Goal: Transaction & Acquisition: Purchase product/service

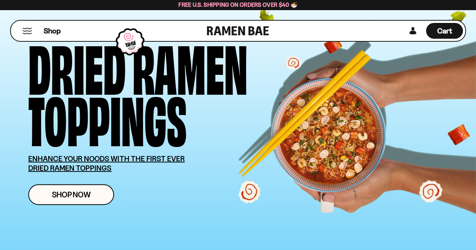
scroll to position [38, 0]
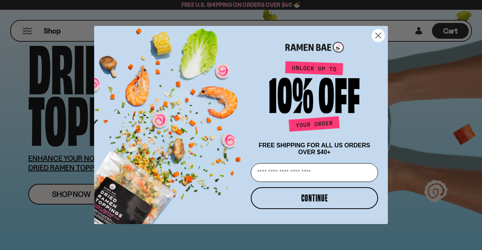
click at [374, 36] on circle "Close dialog" at bounding box center [378, 35] width 12 height 12
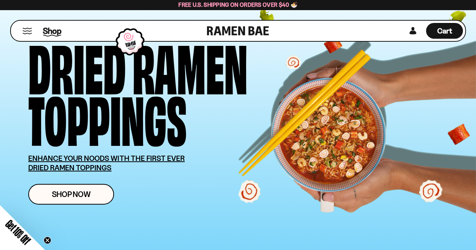
click at [53, 36] on span "Shop" at bounding box center [52, 30] width 18 height 11
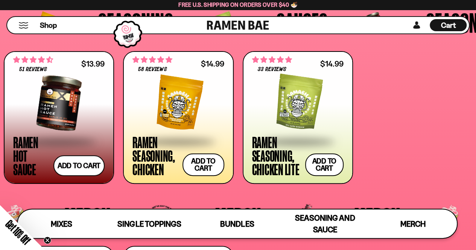
scroll to position [1549, 0]
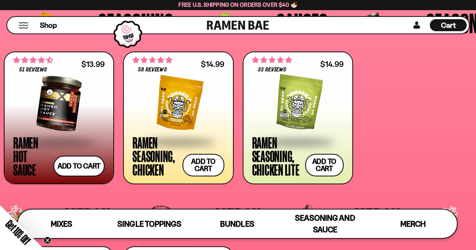
click at [172, 103] on div at bounding box center [177, 103] width 91 height 75
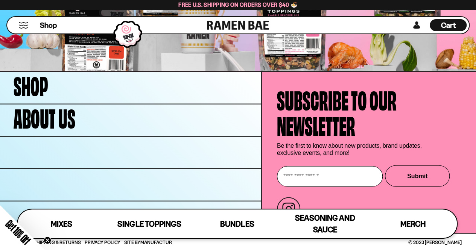
scroll to position [2192, 0]
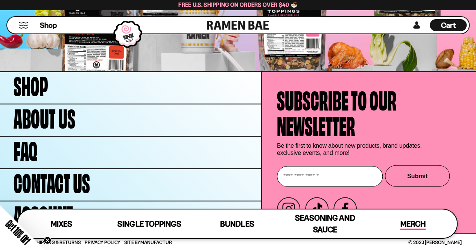
click at [401, 227] on span "Merch" at bounding box center [412, 224] width 25 height 11
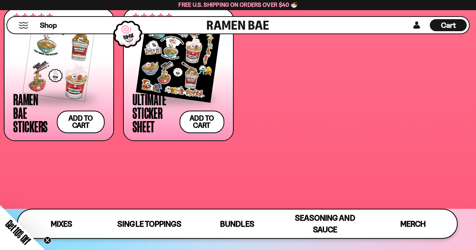
scroll to position [1765, 0]
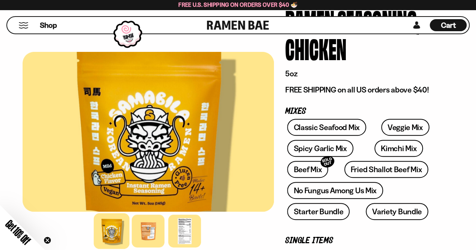
scroll to position [69, 0]
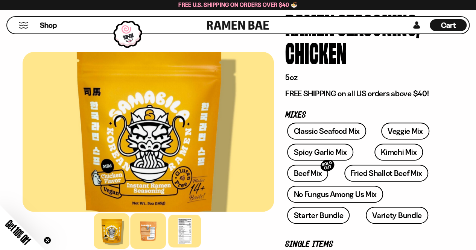
click at [143, 247] on div at bounding box center [149, 231] width 36 height 36
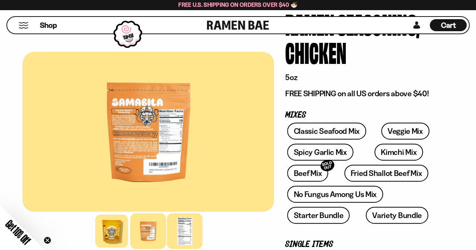
click at [188, 229] on div at bounding box center [185, 231] width 36 height 36
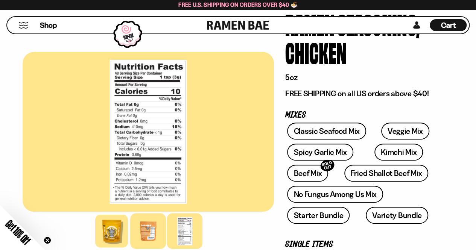
click at [152, 224] on div at bounding box center [149, 231] width 36 height 36
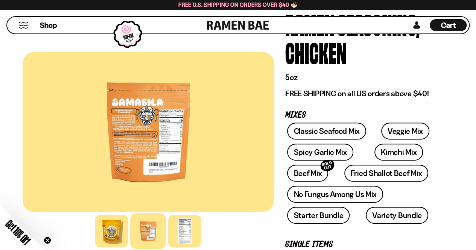
click at [158, 144] on div at bounding box center [148, 132] width 251 height 160
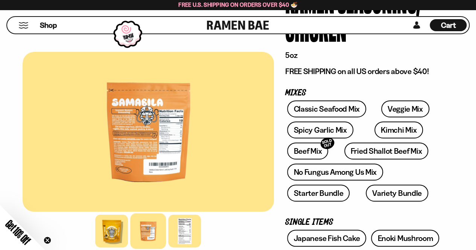
scroll to position [90, 0]
